Goal: Feedback & Contribution: Contribute content

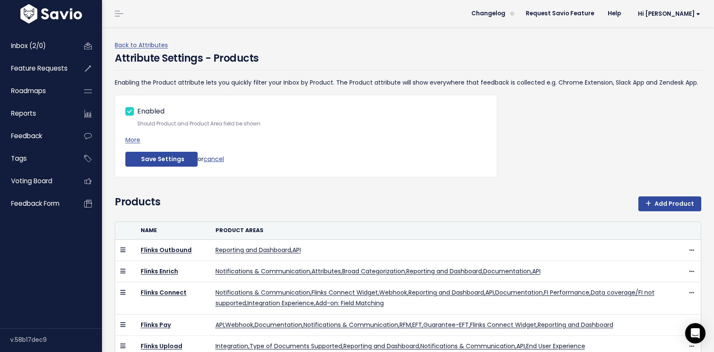
scroll to position [96, 0]
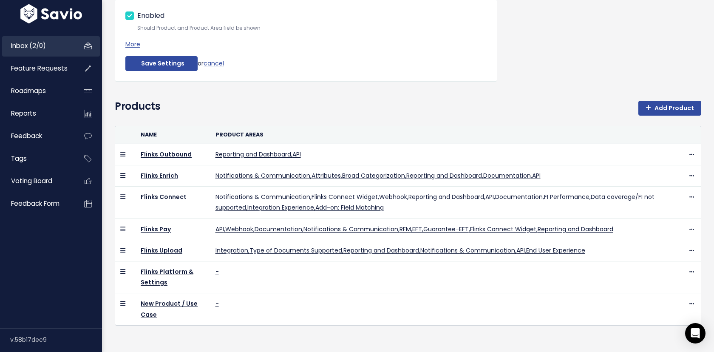
click at [38, 44] on span "Inbox (2/0)" at bounding box center [28, 45] width 35 height 9
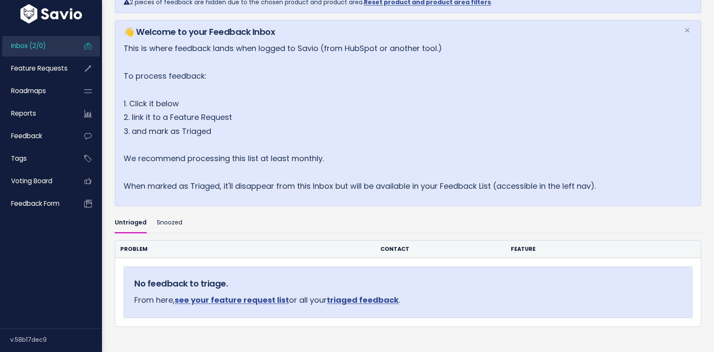
scroll to position [88, 0]
click at [134, 223] on link "Untriaged" at bounding box center [131, 222] width 32 height 20
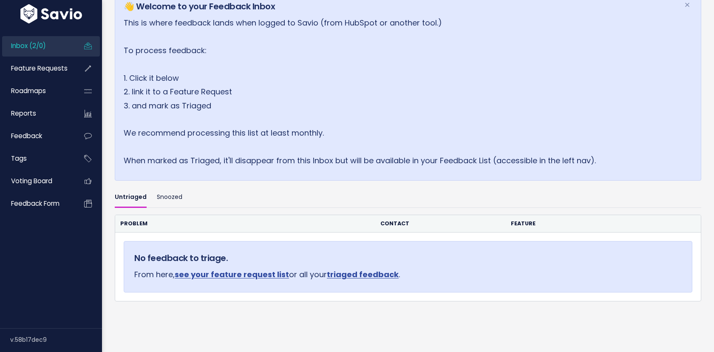
scroll to position [144, 0]
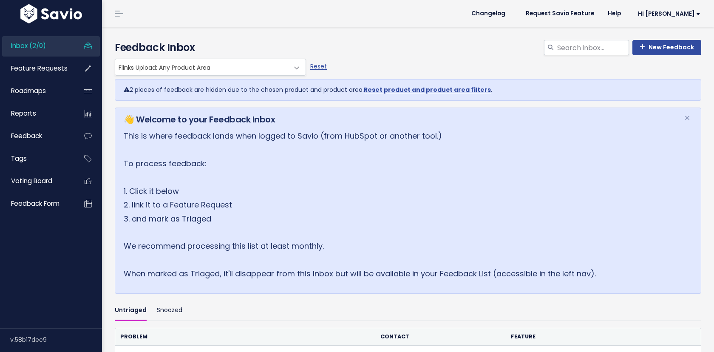
scroll to position [125, 0]
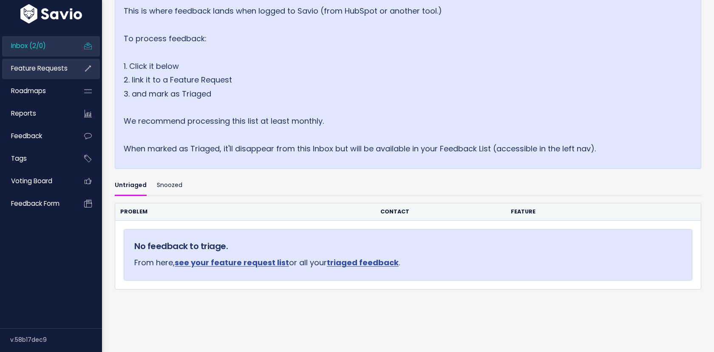
click at [65, 74] on link "Feature Requests" at bounding box center [36, 69] width 68 height 20
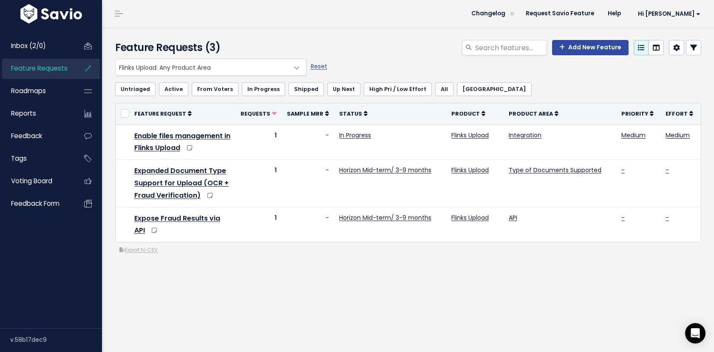
click at [292, 290] on div "Everything Any Product: Any Product Area Any Product: No Product Area No Produc…" at bounding box center [408, 191] width 599 height 264
click at [47, 71] on span "Feature Requests" at bounding box center [39, 68] width 57 height 9
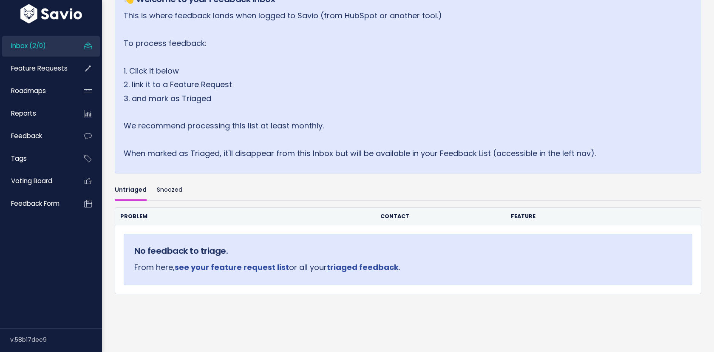
scroll to position [144, 0]
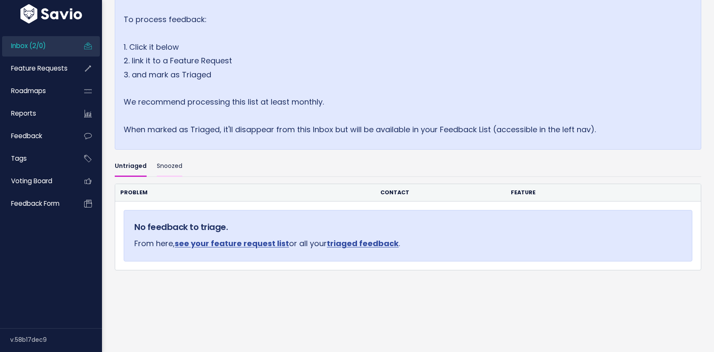
click at [168, 161] on link "Snoozed" at bounding box center [169, 166] width 25 height 20
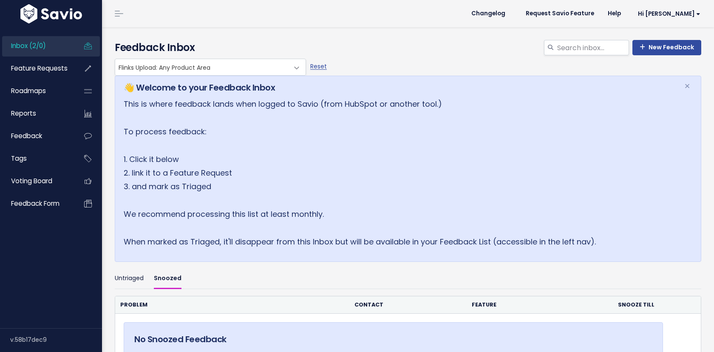
scroll to position [146, 0]
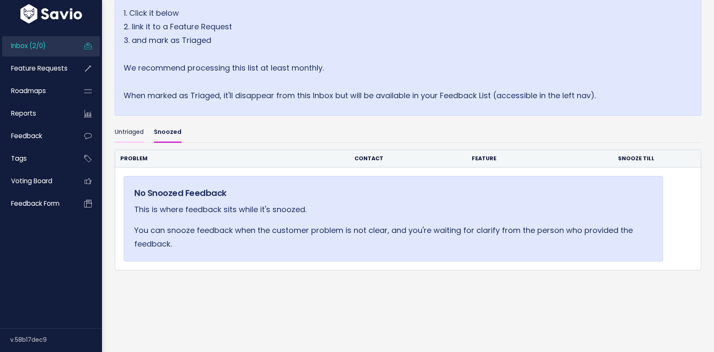
click at [134, 127] on link "Untriaged" at bounding box center [129, 132] width 29 height 20
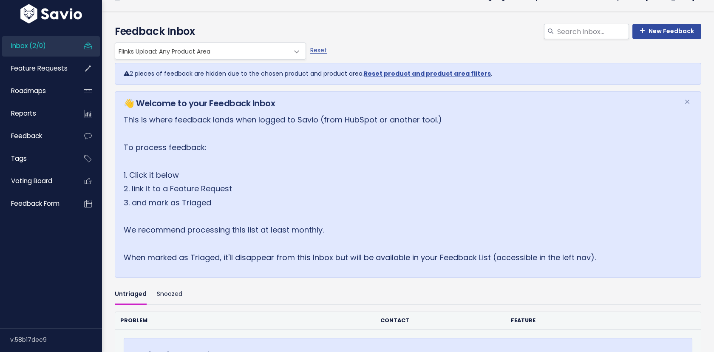
scroll to position [15, 0]
click at [322, 50] on link "Reset" at bounding box center [318, 51] width 17 height 8
select select ":"
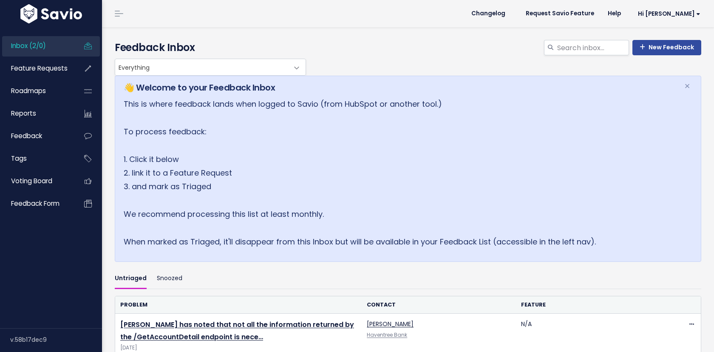
scroll to position [132, 0]
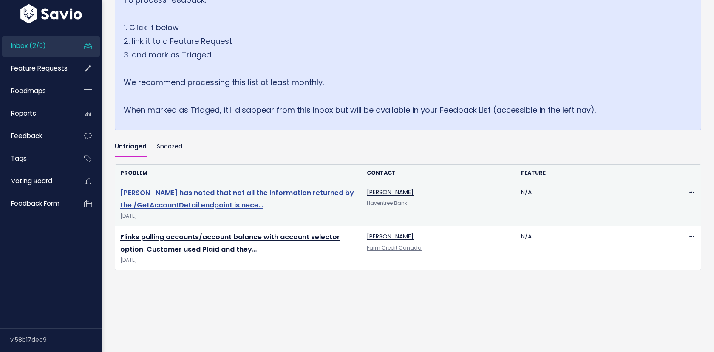
click at [194, 204] on link "Haventree has noted that not all the information returned by the /GetAccountDet…" at bounding box center [237, 199] width 234 height 22
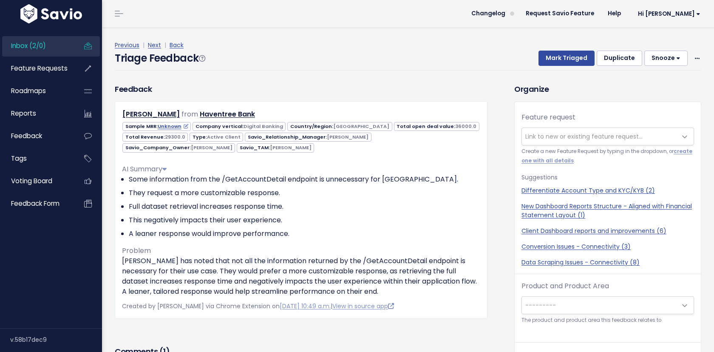
click at [56, 43] on link "Inbox (2/0)" at bounding box center [36, 46] width 68 height 20
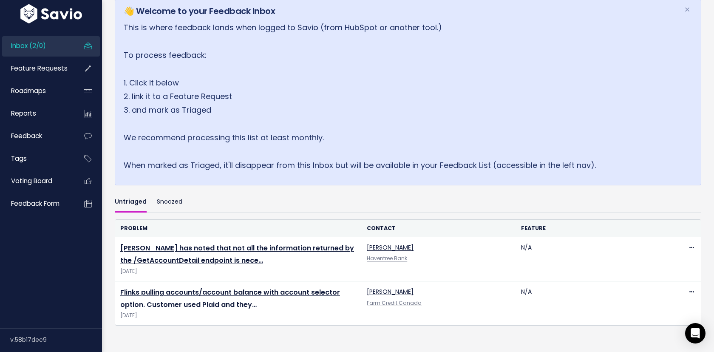
scroll to position [79, 0]
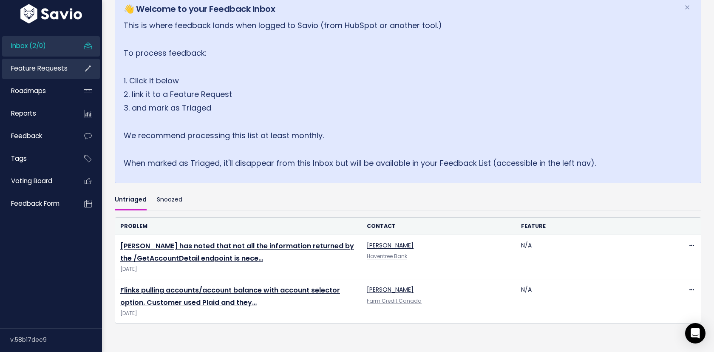
click at [44, 73] on link "Feature Requests" at bounding box center [36, 69] width 68 height 20
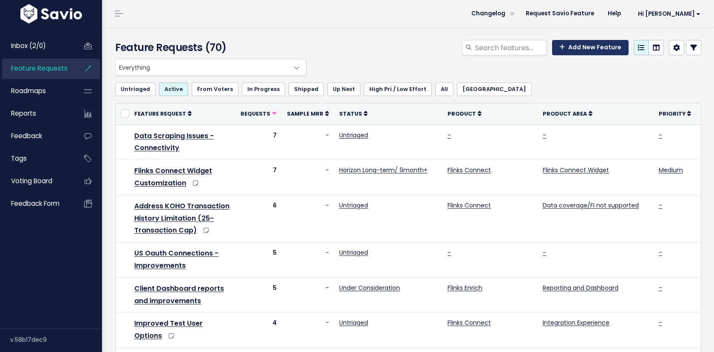
click at [603, 49] on link "Add New Feature" at bounding box center [590, 47] width 76 height 15
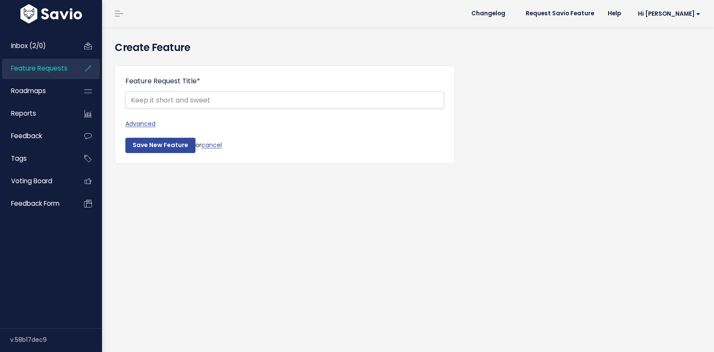
select select
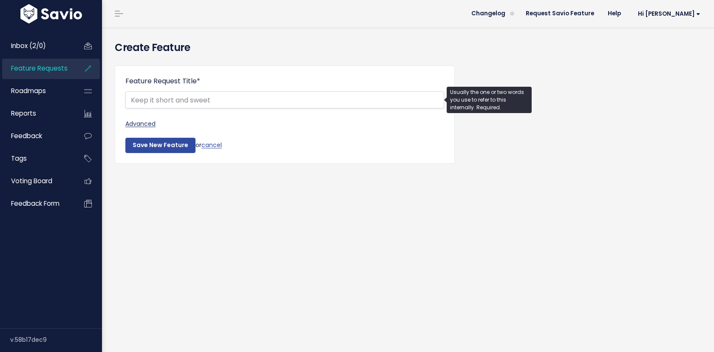
click at [135, 125] on link "Advanced" at bounding box center [284, 124] width 319 height 11
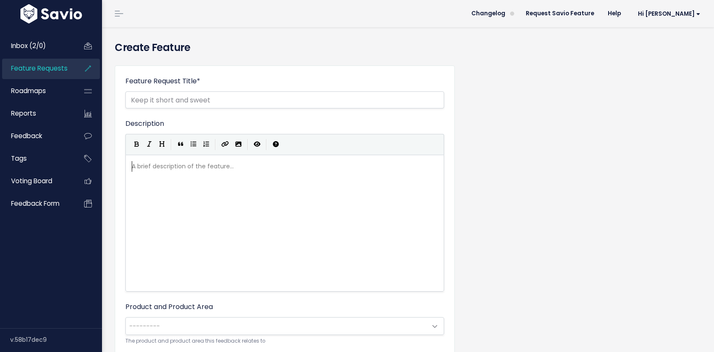
click at [221, 206] on div "A brief description of the feature... ​" at bounding box center [295, 233] width 331 height 149
paste textarea "API"
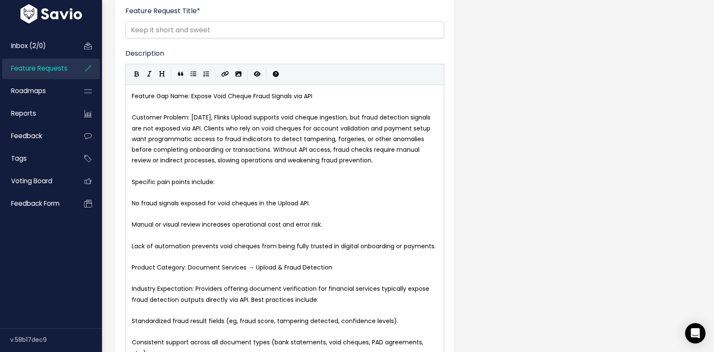
scroll to position [64, 0]
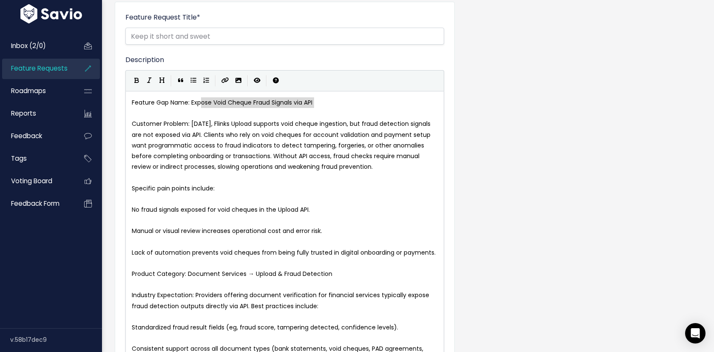
type textarea "Expose Void Cheque Fraud Signals via API"
drag, startPoint x: 343, startPoint y: 107, endPoint x: 191, endPoint y: 105, distance: 152.1
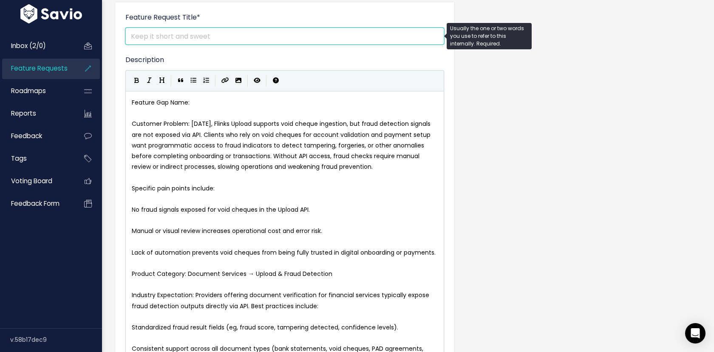
click at [183, 40] on input "Feature Request Title *" at bounding box center [284, 36] width 319 height 17
paste input "Expose Void Cheque Fraud Signals via API"
type input "Expose Void Cheque Fraud Signals via API"
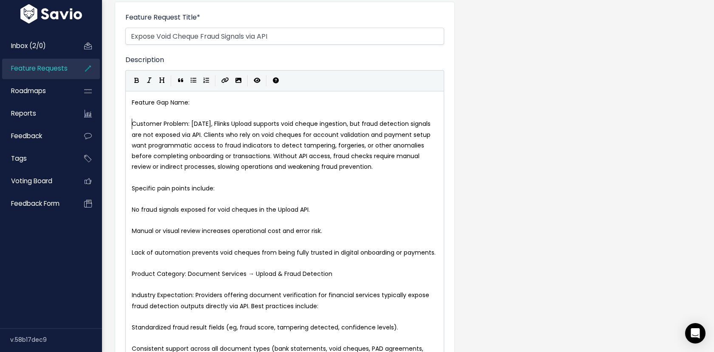
type textarea "Feature Gap Name:"
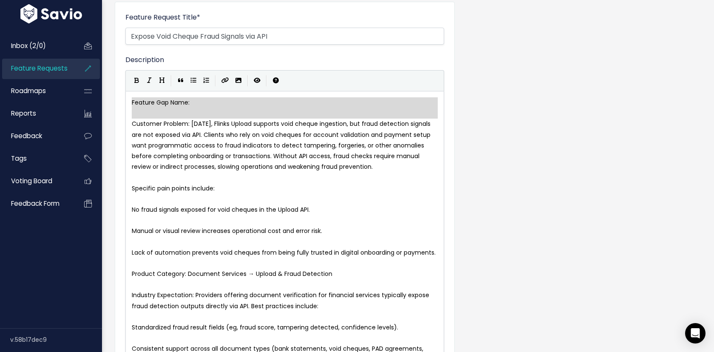
drag, startPoint x: 133, startPoint y: 125, endPoint x: 122, endPoint y: 77, distance: 48.3
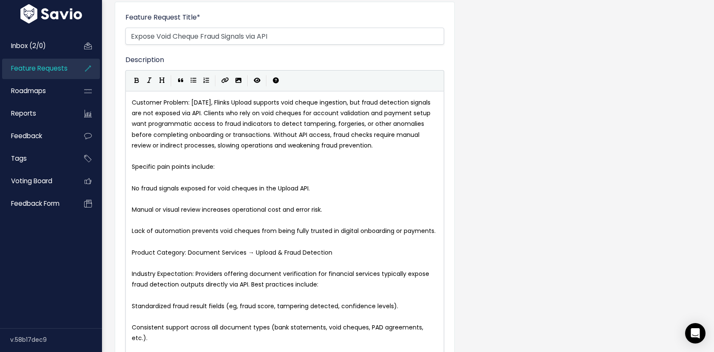
click at [144, 178] on pre "​" at bounding box center [284, 177] width 309 height 11
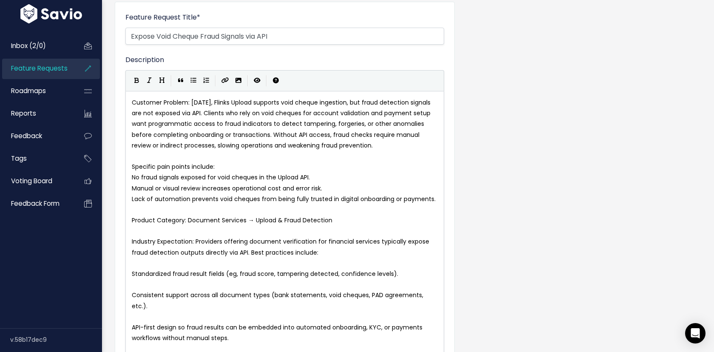
type textarea "y: Document Services → Upload & Fraud Detection"
type textarea "Product Category: Document Services → Upload & Fraud Detection"
drag, startPoint x: 326, startPoint y: 222, endPoint x: 102, endPoint y: 218, distance: 224.8
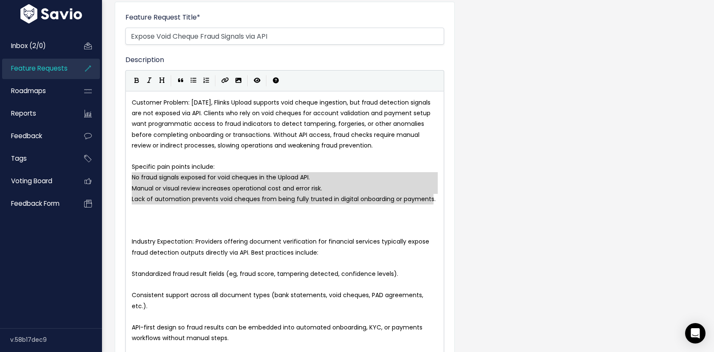
drag, startPoint x: 438, startPoint y: 202, endPoint x: 128, endPoint y: 180, distance: 310.6
click at [192, 79] on icon "Generic List" at bounding box center [193, 80] width 6 height 6
type textarea "* Manual or visual review increases operational cost and error risk. * Lack of …"
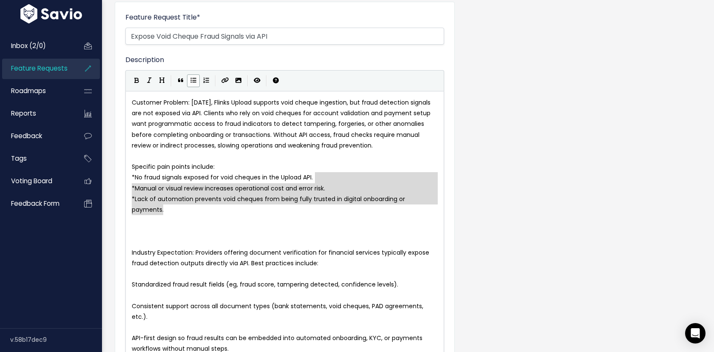
click at [144, 244] on pre "​" at bounding box center [284, 241] width 309 height 11
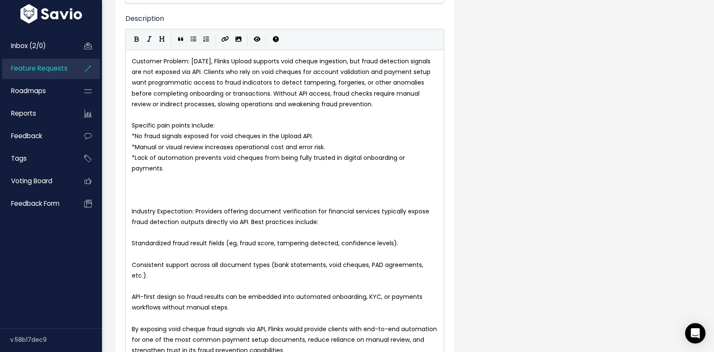
scroll to position [105, 0]
click at [131, 243] on pre "Standardized fraud result fields (eg, fraud score, tampering detected, confiden…" at bounding box center [284, 243] width 309 height 11
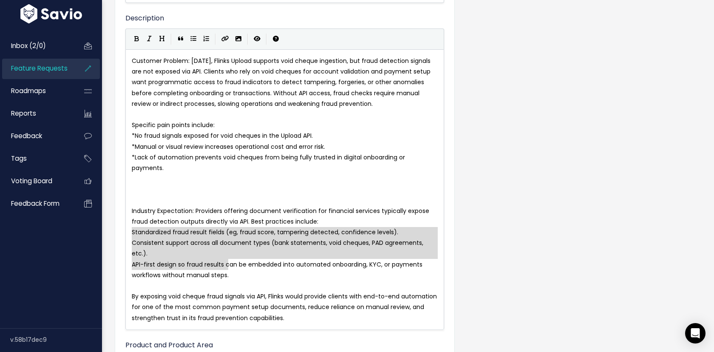
drag, startPoint x: 234, startPoint y: 266, endPoint x: 121, endPoint y: 232, distance: 117.9
click at [196, 42] on button "Generic List" at bounding box center [193, 39] width 13 height 13
type textarea "* Consistent support across all document types (bank statements, void cheques, …"
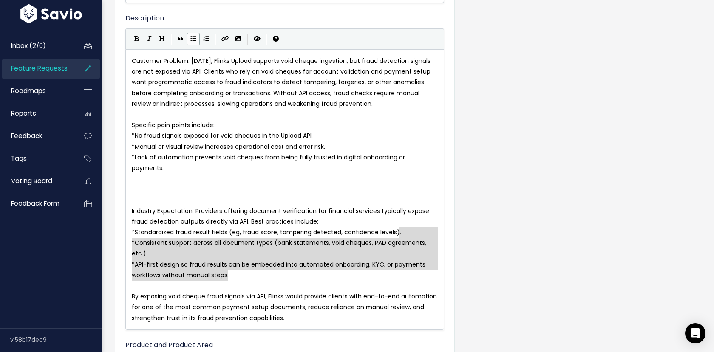
click at [224, 291] on pre "By exposing void cheque fraud signals via API, Flinks would provide clients wit…" at bounding box center [284, 307] width 309 height 32
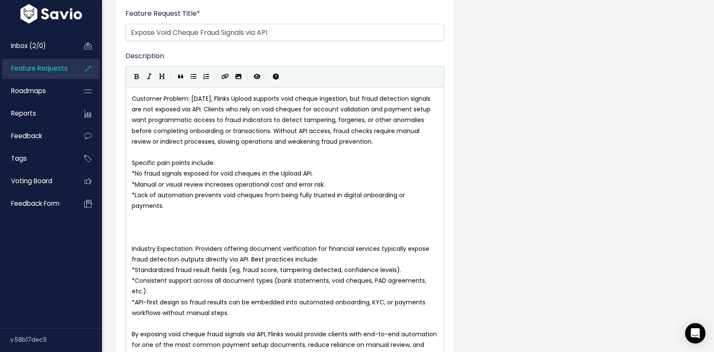
scroll to position [64, 0]
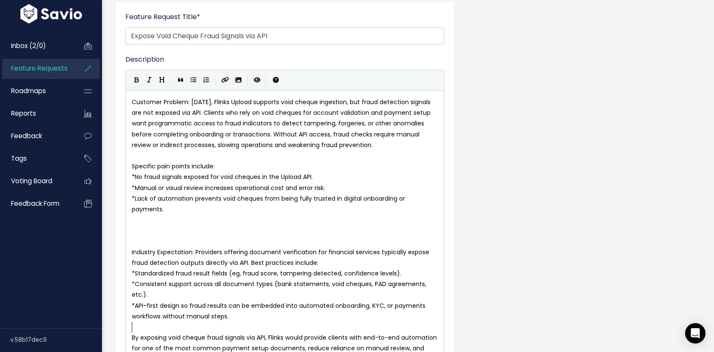
click at [156, 227] on pre "​" at bounding box center [284, 230] width 309 height 11
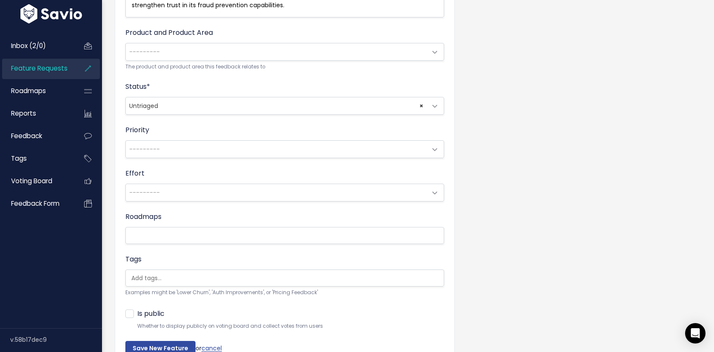
scroll to position [399, 0]
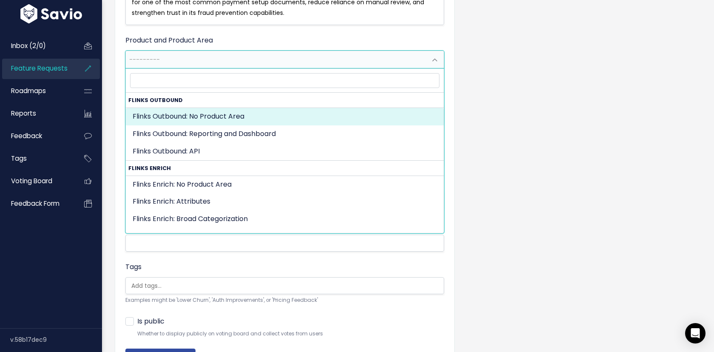
click at [187, 62] on span "---------" at bounding box center [276, 59] width 301 height 17
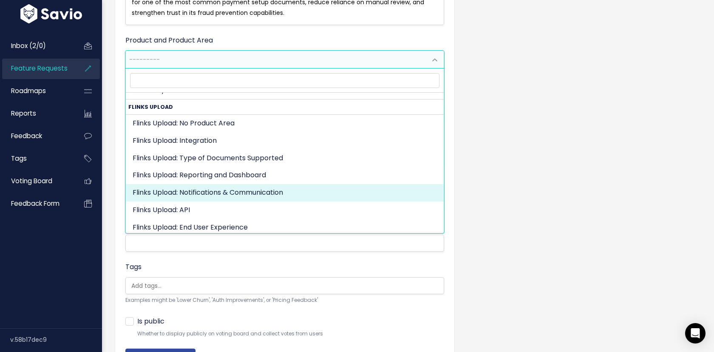
scroll to position [594, 0]
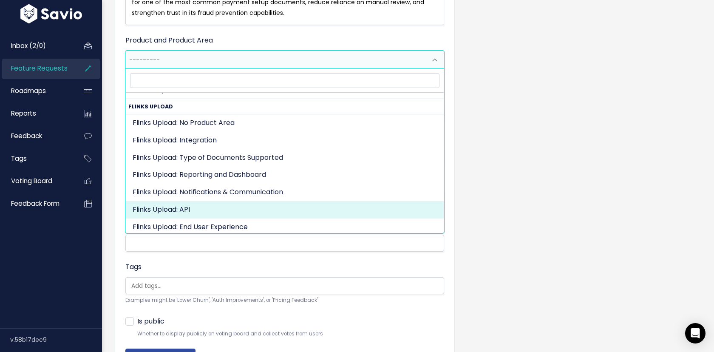
select select "FLINKS_UPLOAD:API"
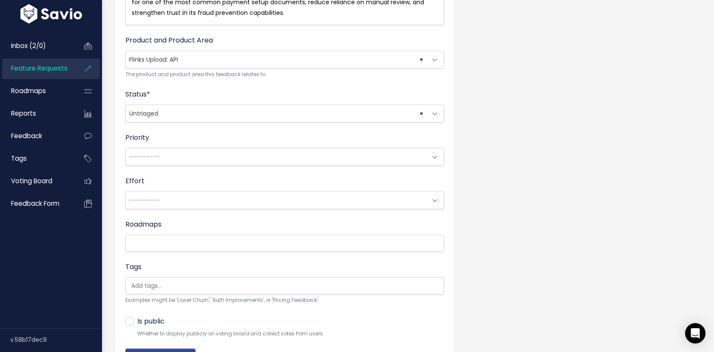
click at [188, 108] on span "× Untriaged" at bounding box center [276, 113] width 301 height 17
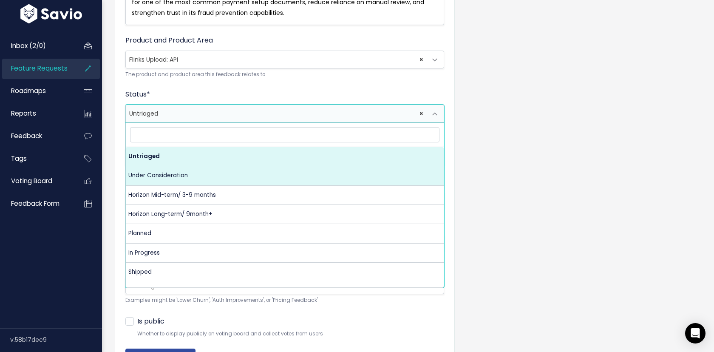
select select "UNDER_CONSIDERATION"
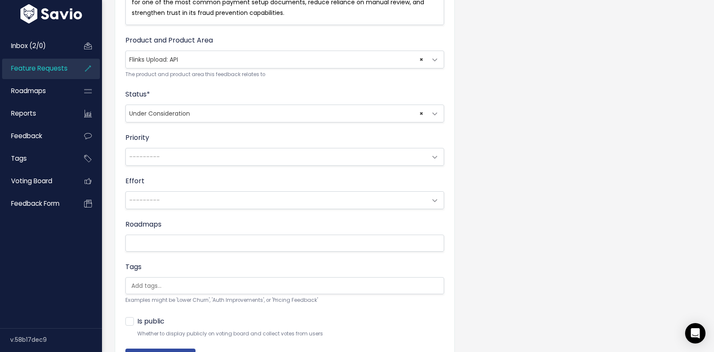
click at [166, 150] on span "---------" at bounding box center [276, 156] width 301 height 17
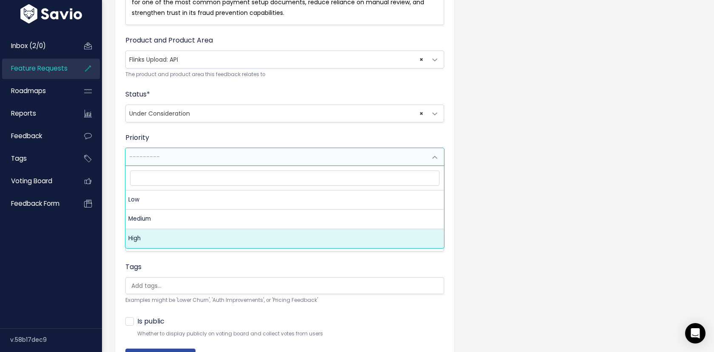
select select "3_HIGH"
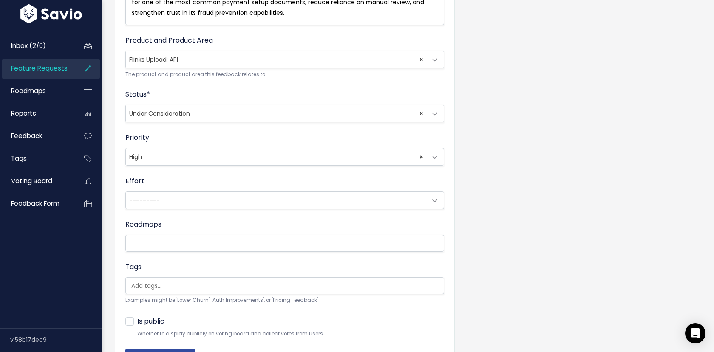
click at [164, 206] on span "---------" at bounding box center [276, 200] width 301 height 17
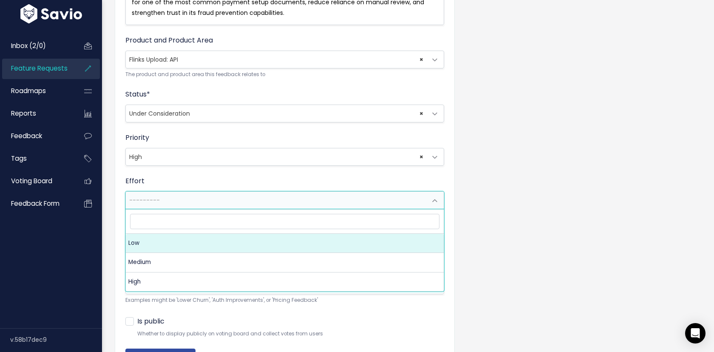
select select "1_LOW"
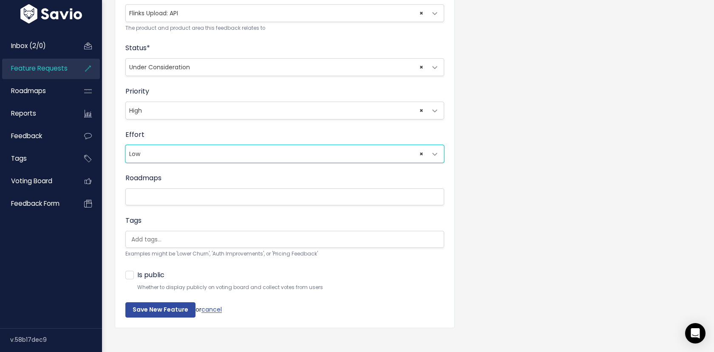
scroll to position [455, 0]
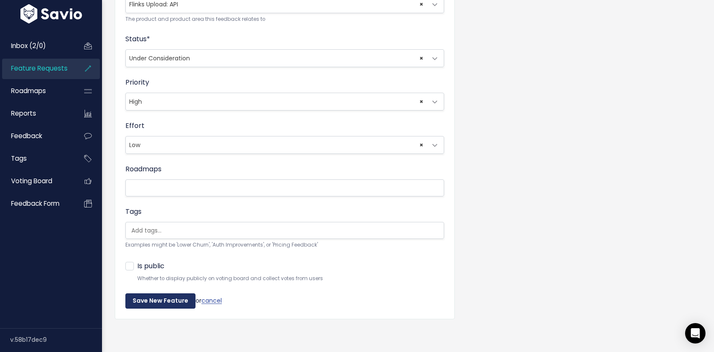
click at [154, 297] on input "Save New Feature" at bounding box center [160, 300] width 70 height 15
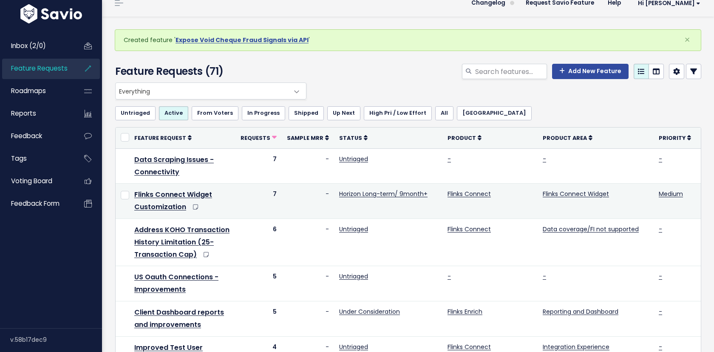
scroll to position [13, 0]
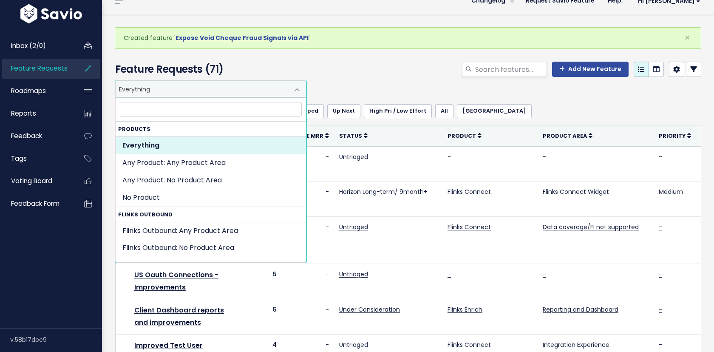
click at [289, 93] on span at bounding box center [297, 89] width 17 height 17
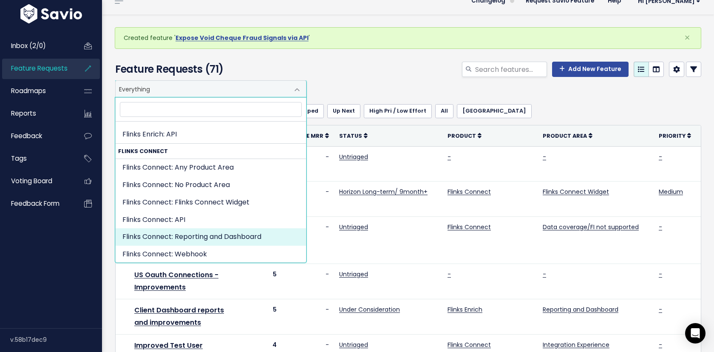
scroll to position [354, 0]
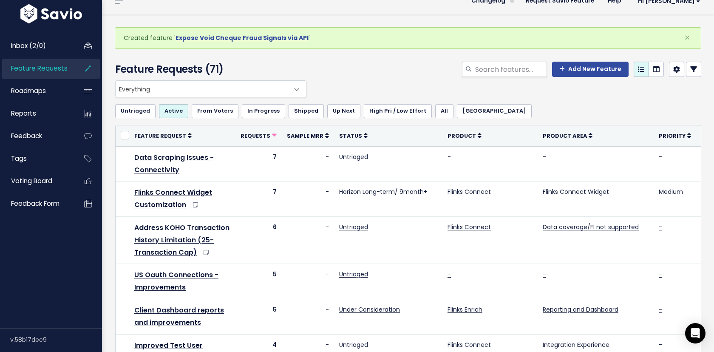
click at [341, 70] on div "Add New Feature" at bounding box center [508, 71] width 399 height 19
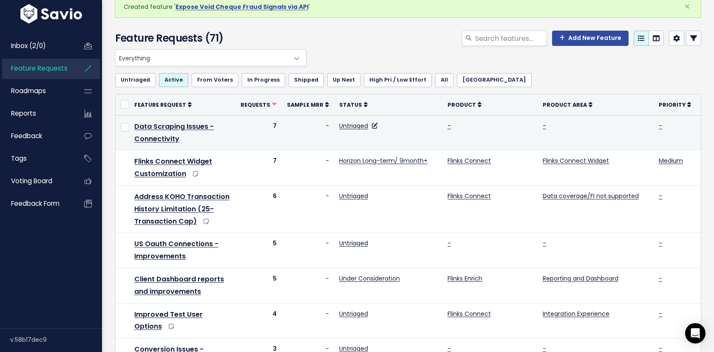
scroll to position [0, 0]
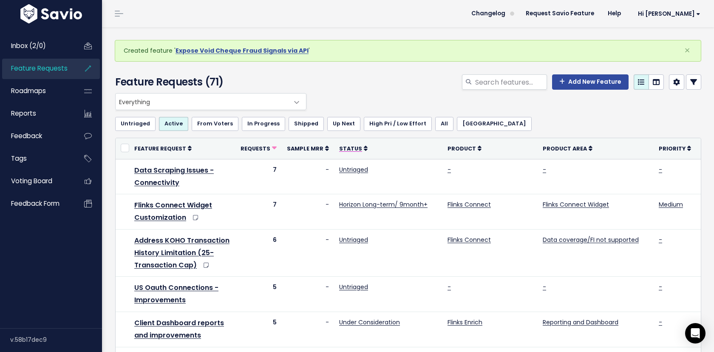
click at [356, 149] on link "Status" at bounding box center [353, 148] width 28 height 8
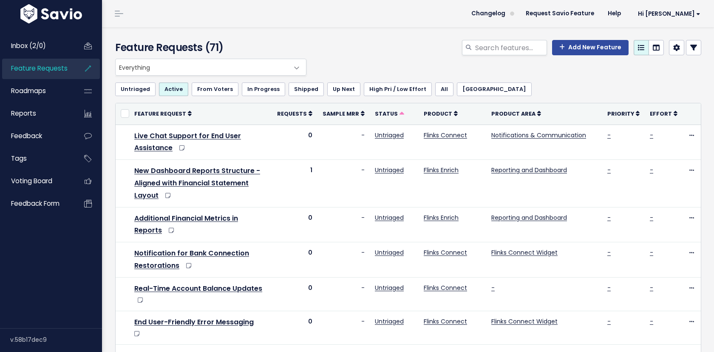
click at [296, 70] on span at bounding box center [297, 67] width 17 height 17
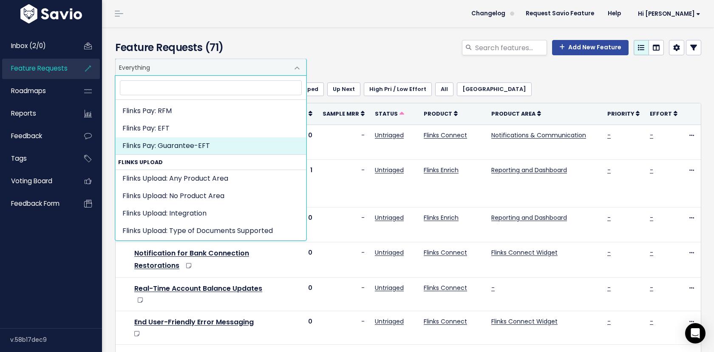
scroll to position [751, 0]
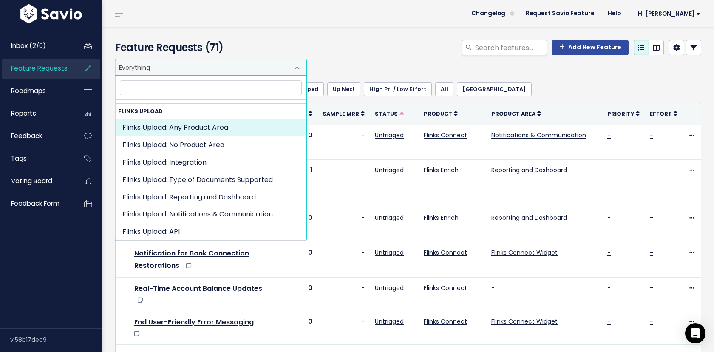
select select "FLINKS_UPLOAD:"
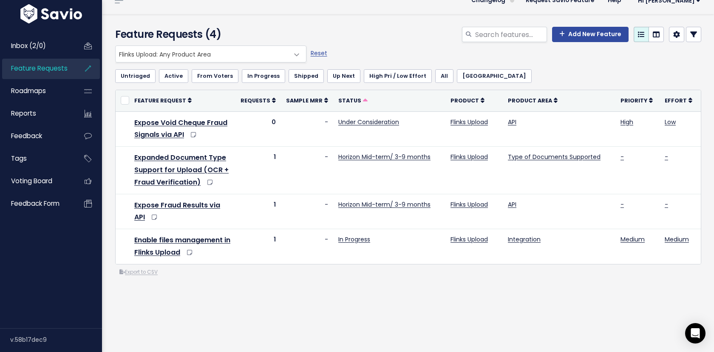
scroll to position [10, 0]
